Goal: Navigation & Orientation: Find specific page/section

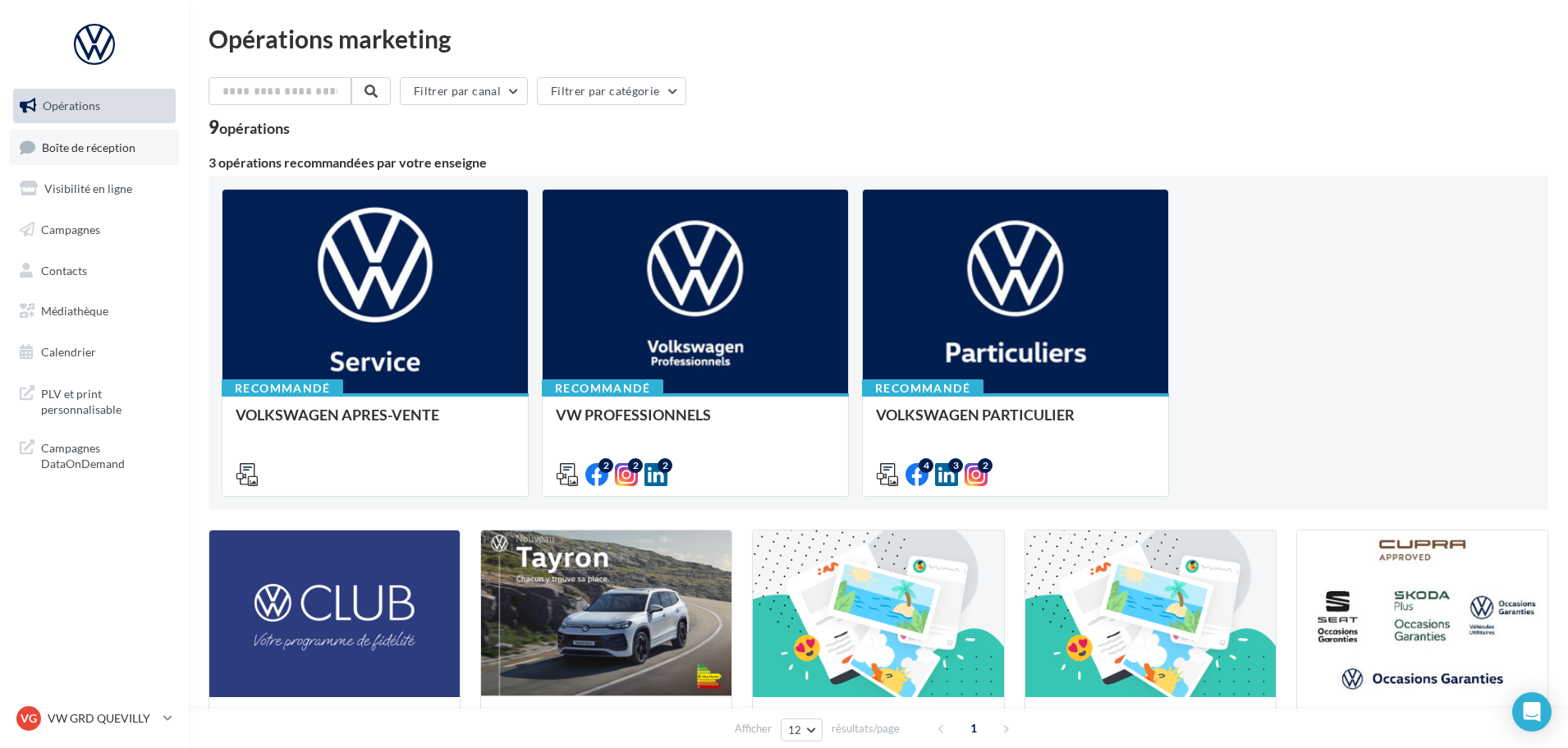
click at [105, 144] on span "Boîte de réception" at bounding box center [88, 147] width 93 height 14
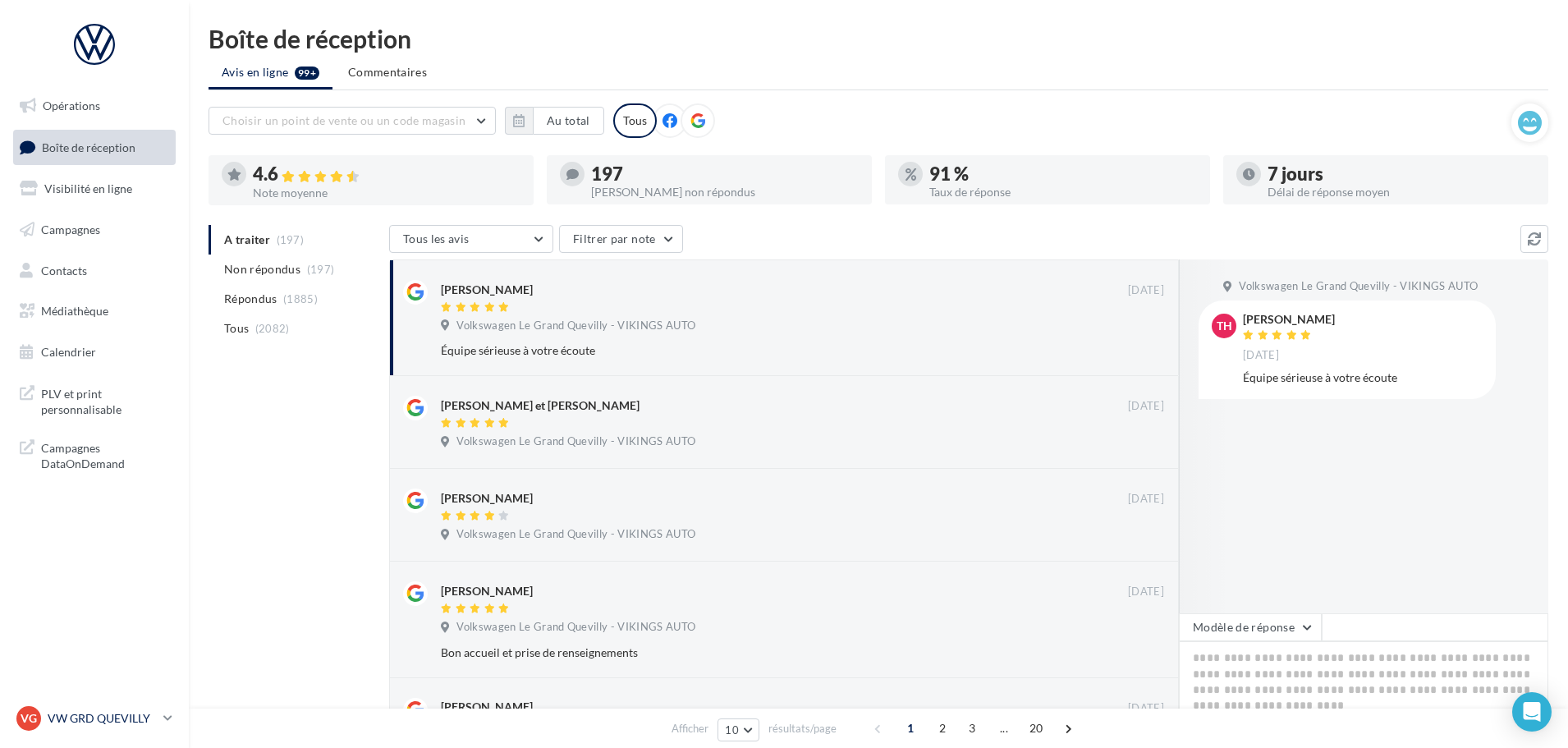
click at [95, 720] on p "VW GRD QUEVILLY" at bounding box center [102, 719] width 109 height 16
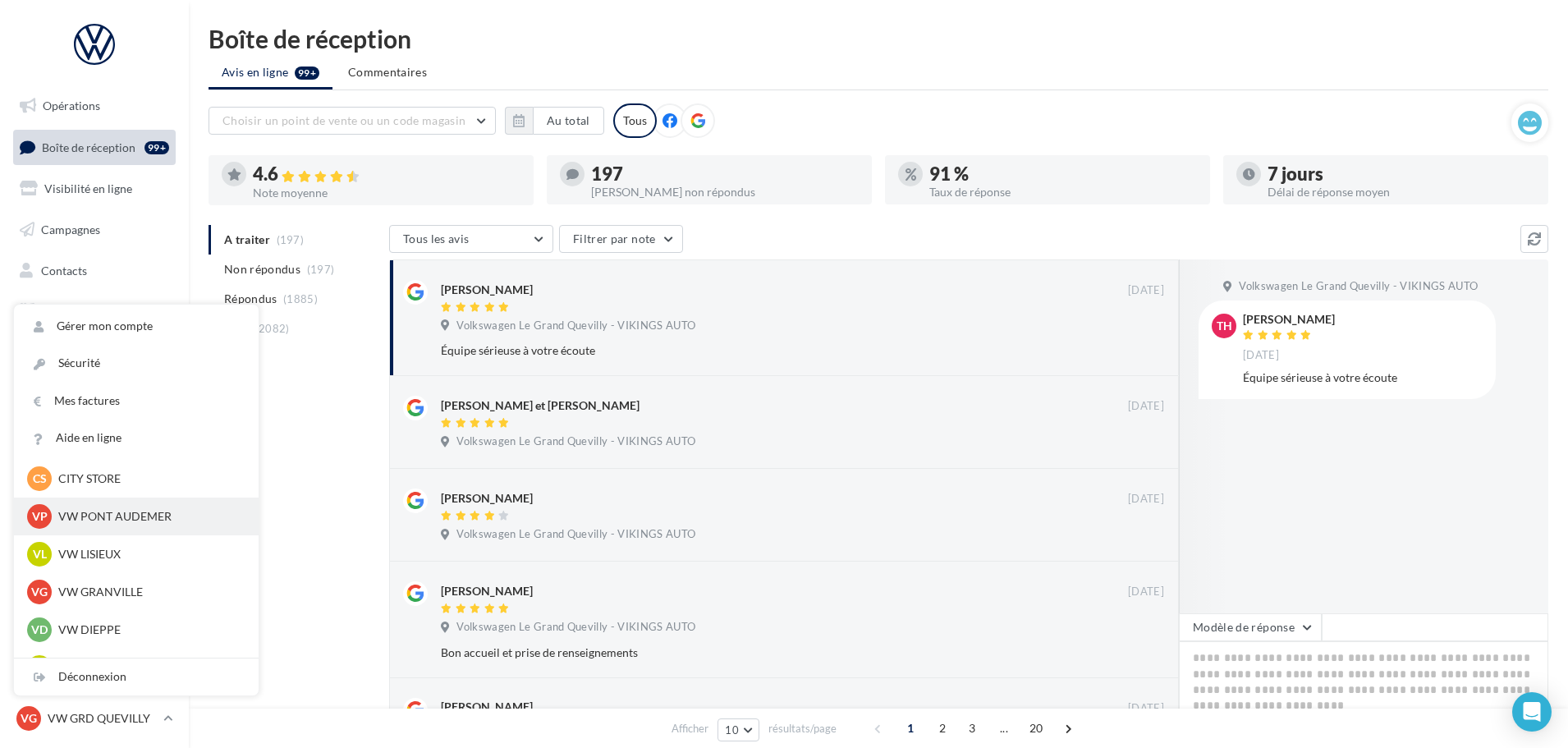
scroll to position [329, 0]
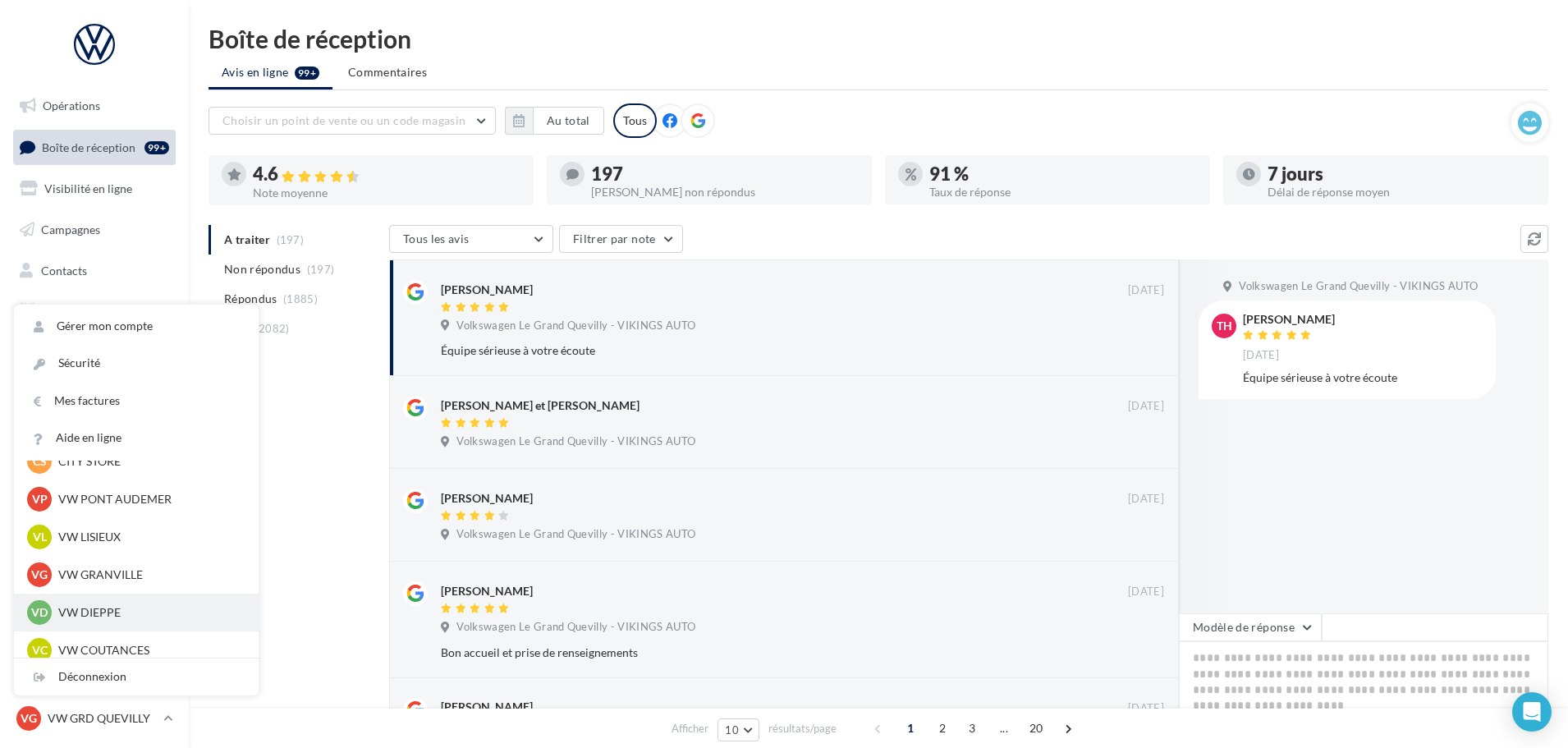
click at [112, 622] on div "VD VW DIEPPE vw-die-vau" at bounding box center [135, 613] width 218 height 25
